Goal: Task Accomplishment & Management: Use online tool/utility

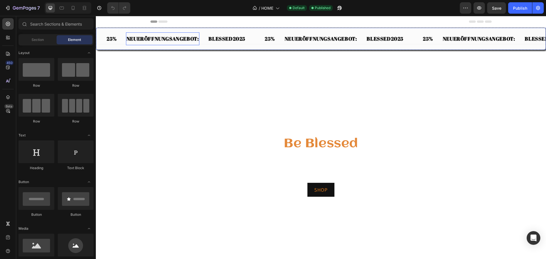
click at [174, 41] on p "NEUERÖFFNUNGSANGEBOT:" at bounding box center [163, 38] width 73 height 7
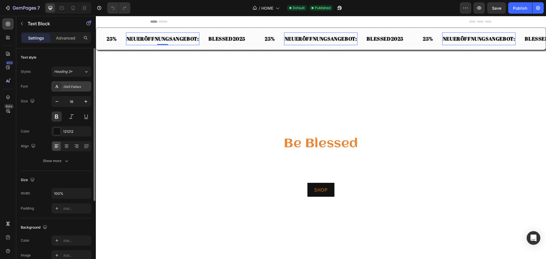
click at [74, 87] on div "Abril Fatface" at bounding box center [76, 86] width 27 height 5
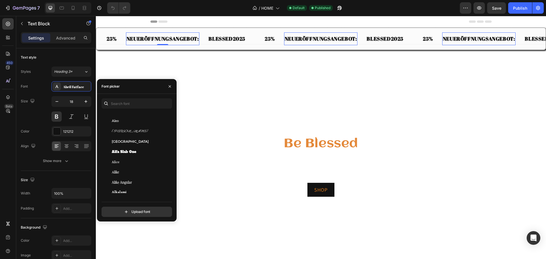
scroll to position [443, 0]
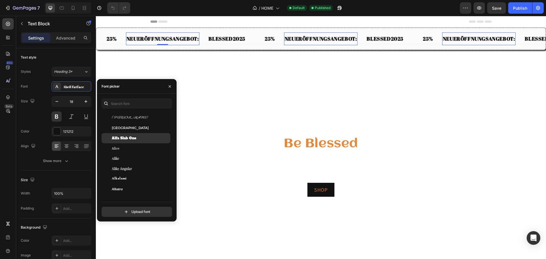
click at [118, 140] on span "Alfa Slab One" at bounding box center [124, 138] width 24 height 5
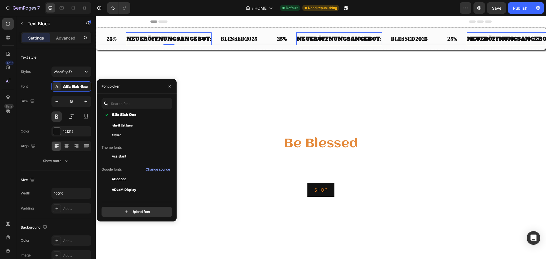
scroll to position [0, 0]
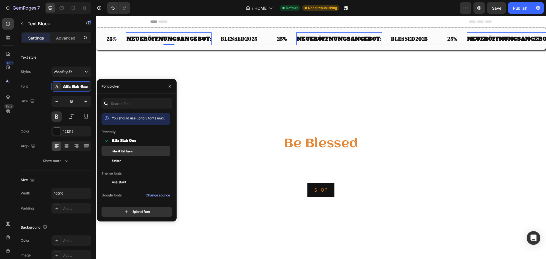
click at [129, 151] on span "Abril Fatface" at bounding box center [122, 151] width 21 height 5
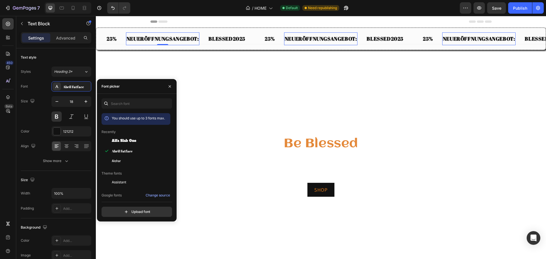
click at [290, 19] on div "Header" at bounding box center [322, 21] width 342 height 11
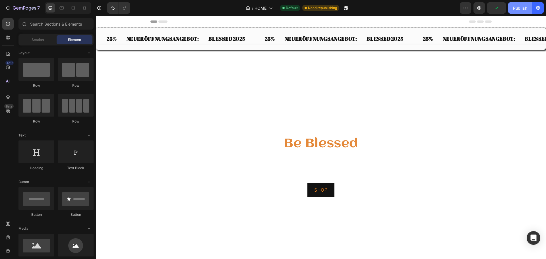
click at [518, 8] on div "Publish" at bounding box center [520, 8] width 14 height 6
click at [7, 6] on icon "button" at bounding box center [8, 8] width 3 height 4
